Goal: Transaction & Acquisition: Purchase product/service

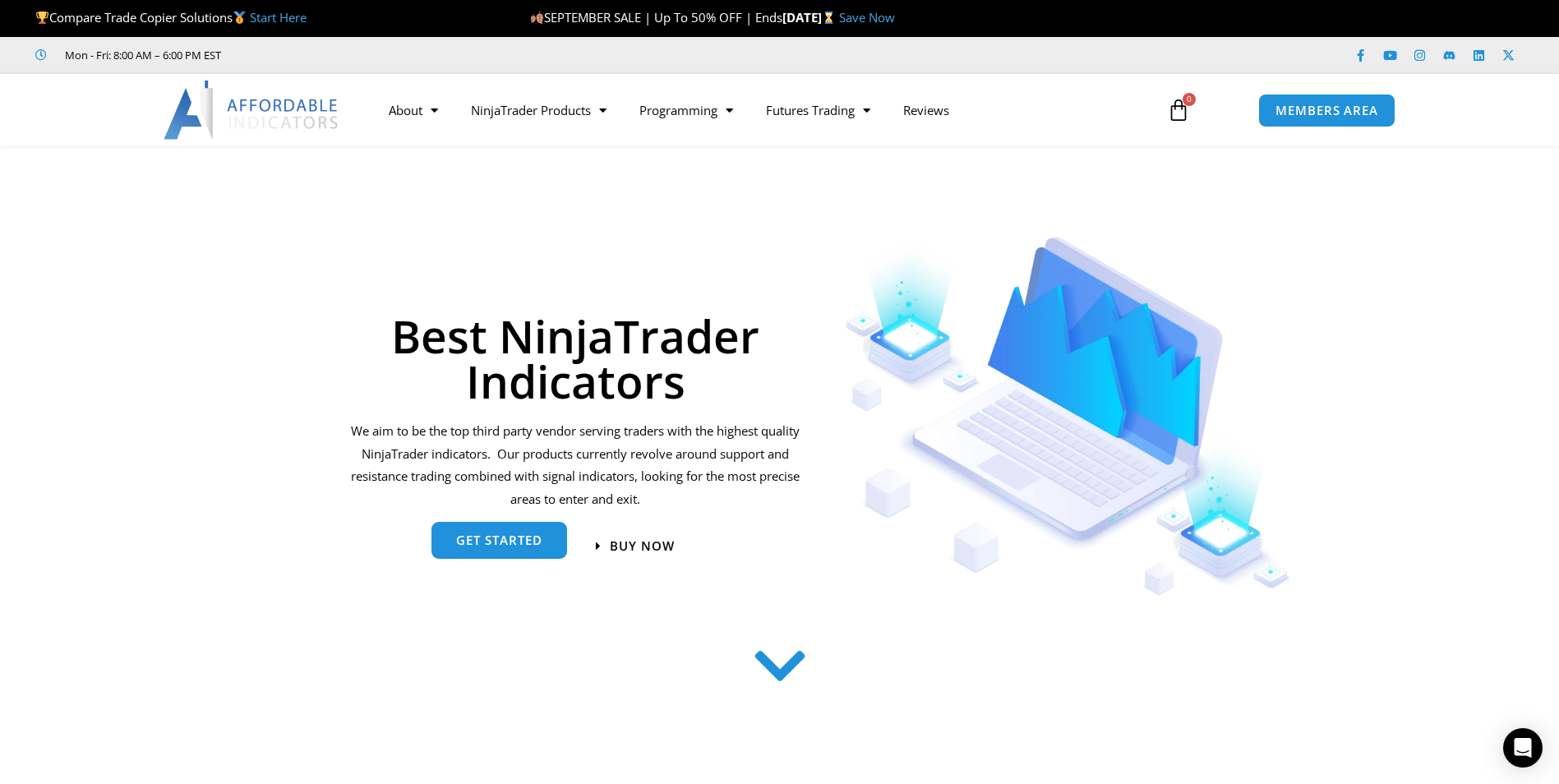
click at [525, 547] on span "get started" at bounding box center [499, 540] width 86 height 12
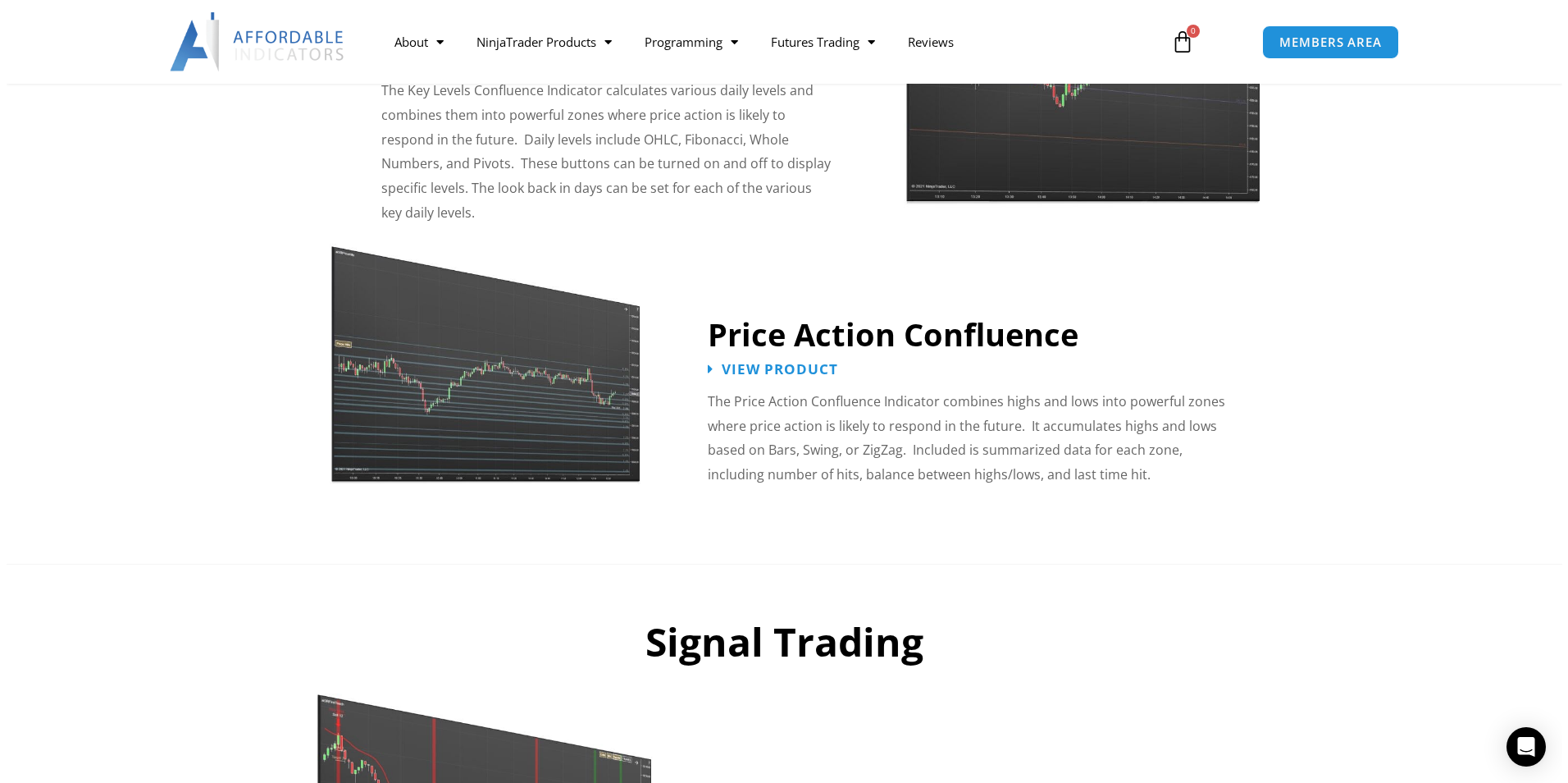
scroll to position [2306, 0]
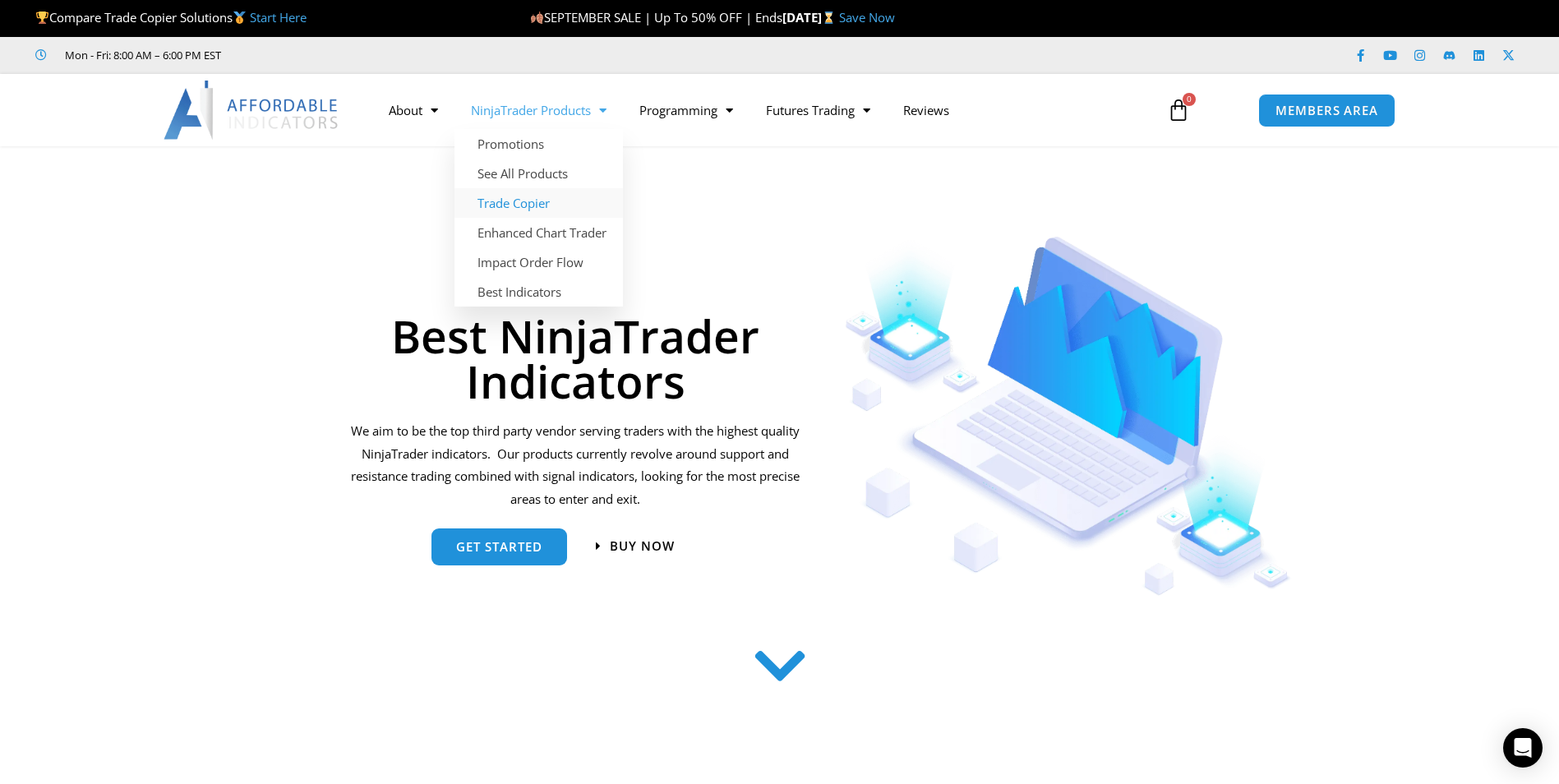
click at [557, 202] on link "Trade Copier" at bounding box center [538, 202] width 168 height 30
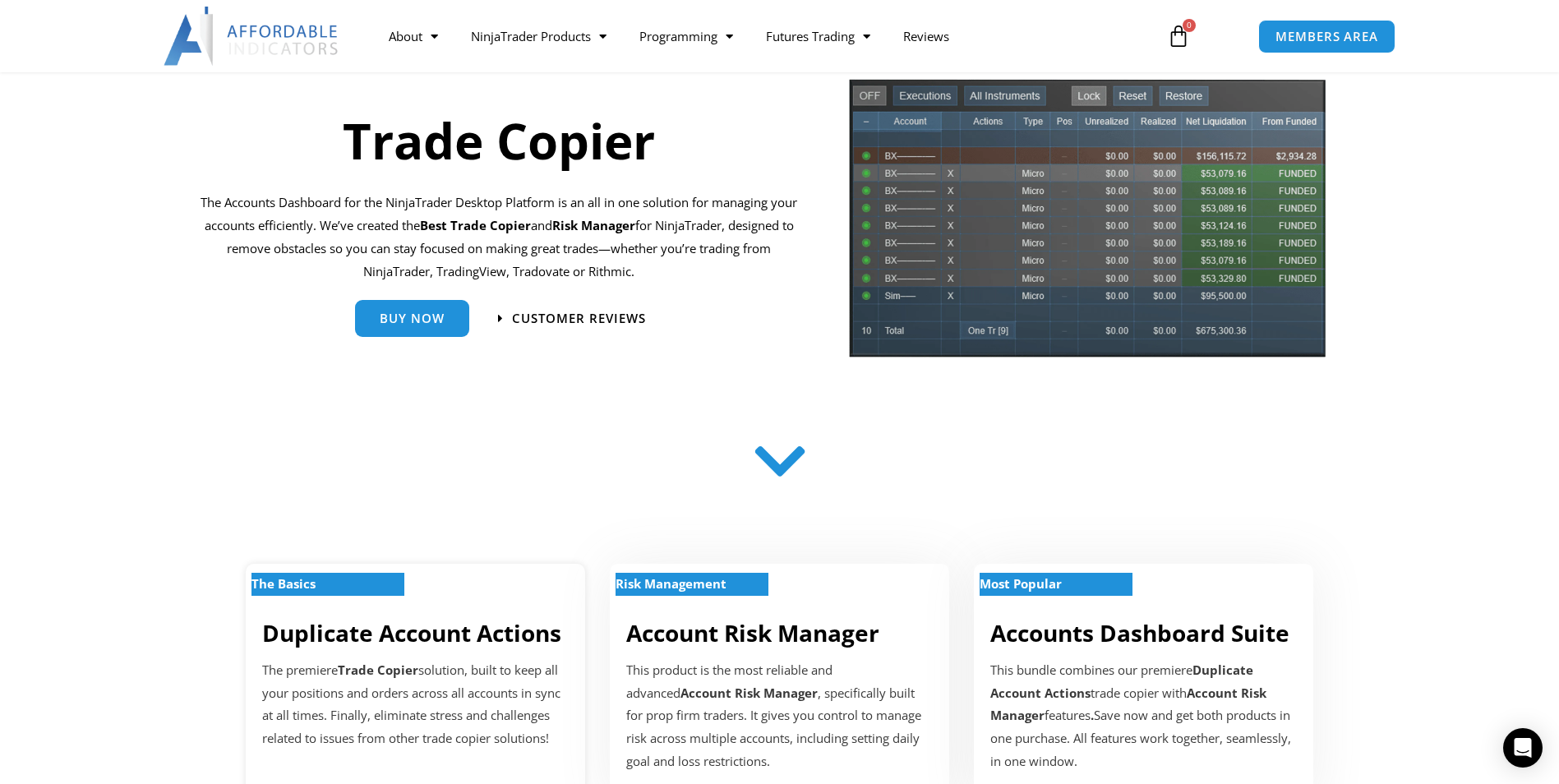
scroll to position [82, 0]
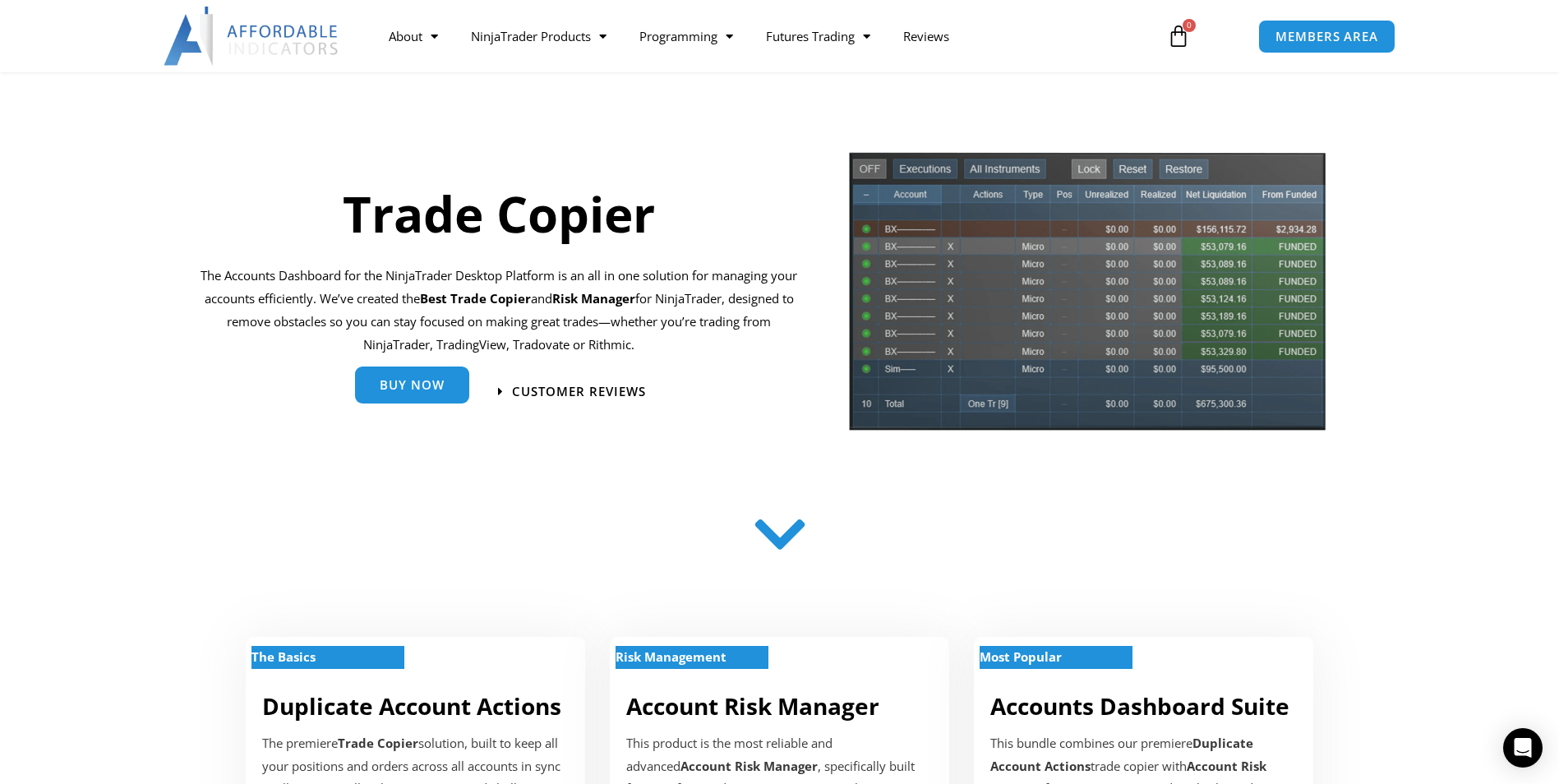
click at [453, 398] on link "Buy Now" at bounding box center [413, 384] width 114 height 37
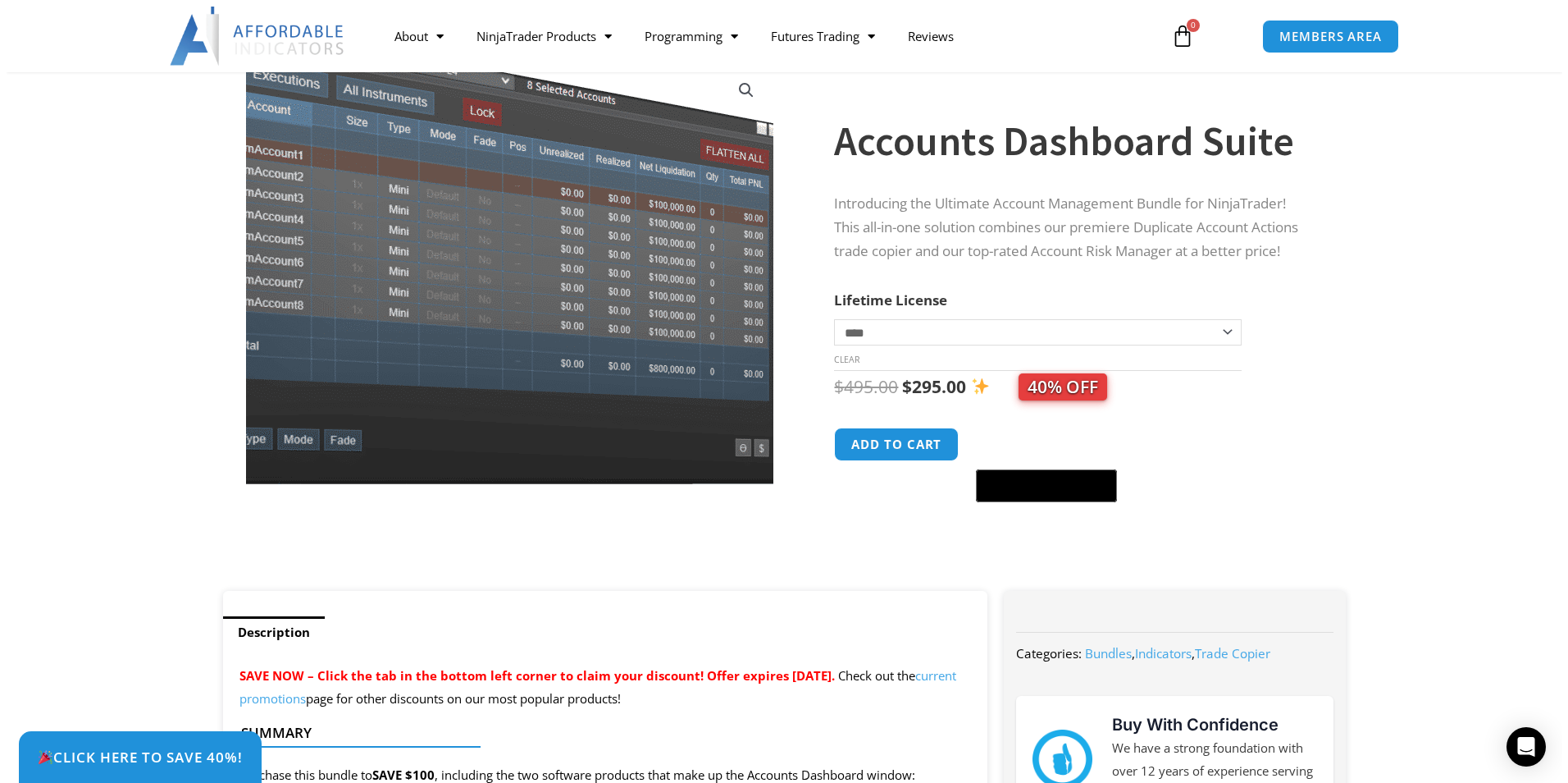
scroll to position [82, 0]
